Goal: Information Seeking & Learning: Find specific fact

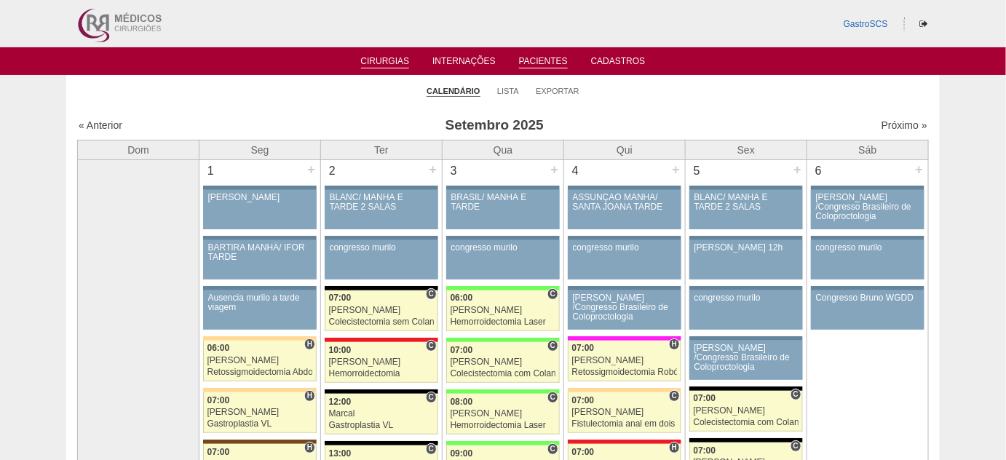
drag, startPoint x: 542, startPoint y: 66, endPoint x: 529, endPoint y: 61, distance: 13.1
click at [542, 66] on link "Pacientes" at bounding box center [543, 62] width 49 height 12
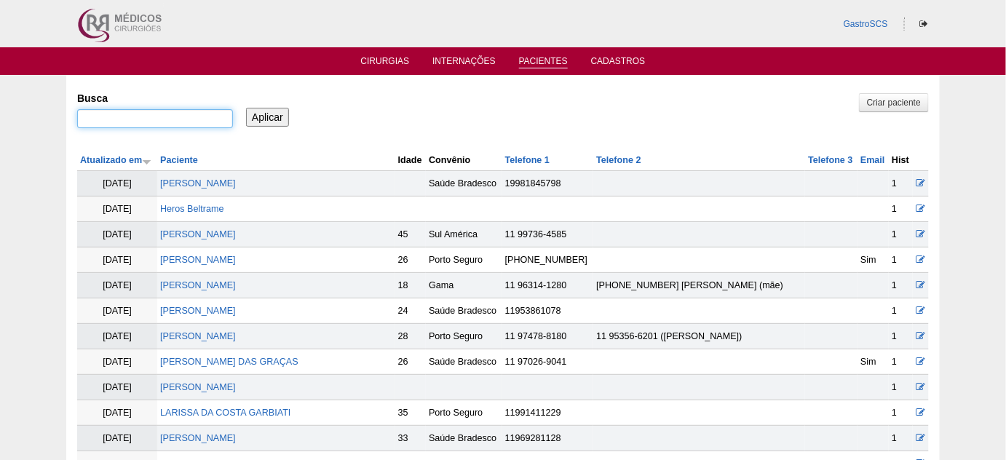
click at [142, 125] on input "Busca" at bounding box center [155, 118] width 156 height 19
type input ""luana pinto de oliveira""
click at [246, 108] on input "Aplicar" at bounding box center [267, 117] width 43 height 19
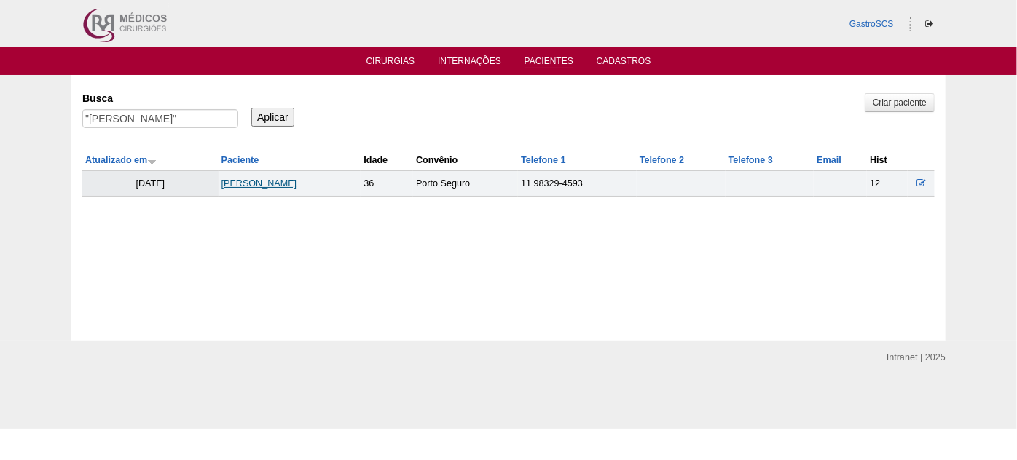
click at [269, 188] on link "Luana Pinto de Oliveira" at bounding box center [259, 183] width 76 height 10
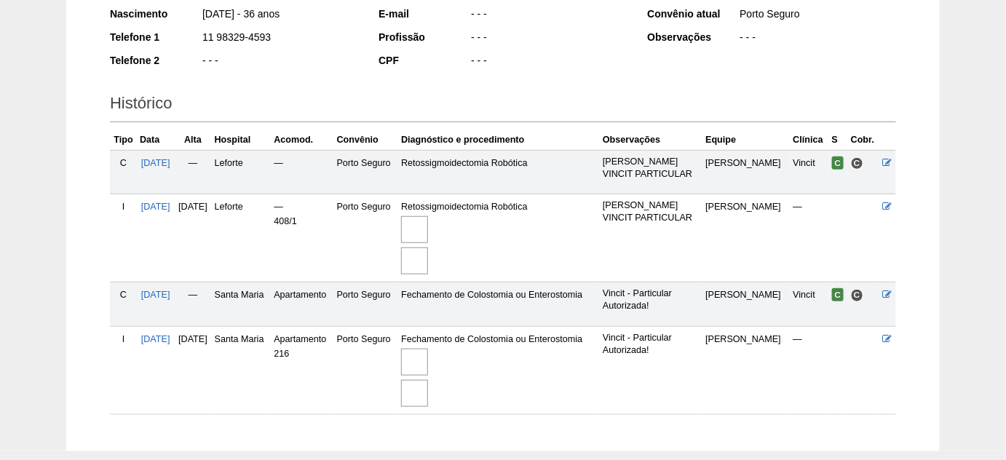
scroll to position [264, 0]
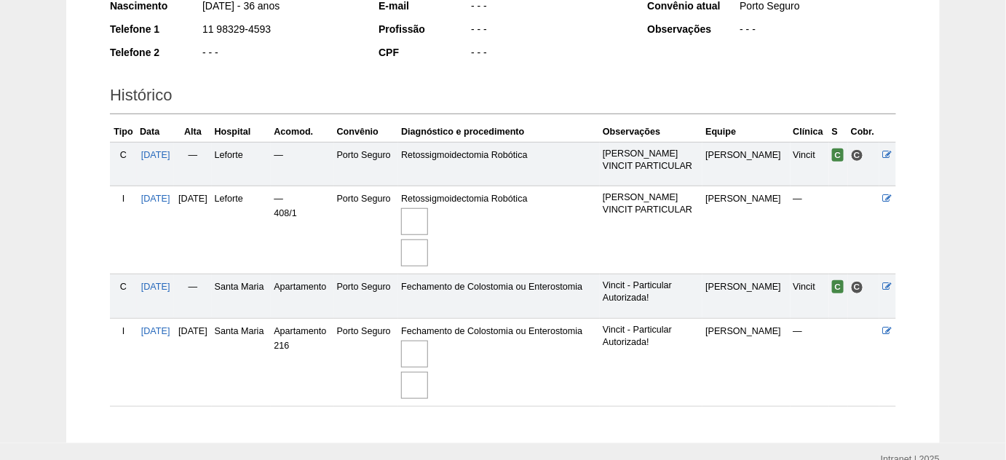
click at [428, 355] on img at bounding box center [414, 354] width 27 height 27
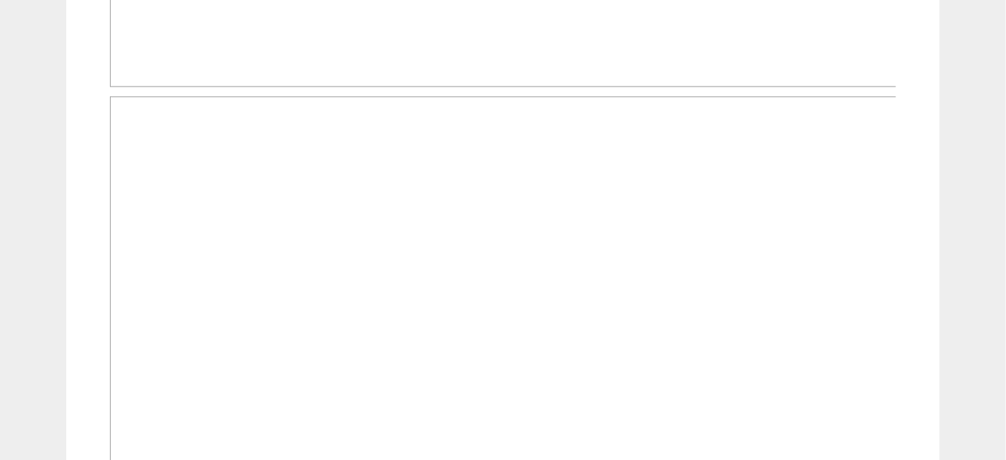
scroll to position [993, 0]
